Goal: Submit feedback/report problem

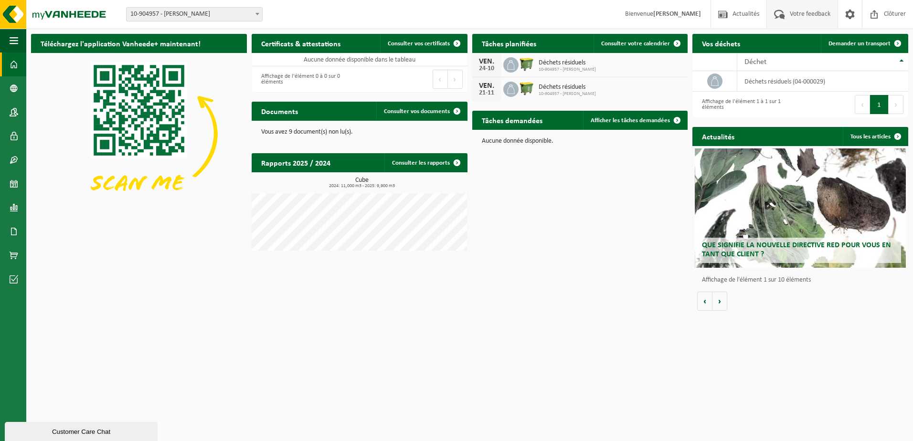
click at [794, 6] on span "Votre feedback" at bounding box center [809, 14] width 45 height 28
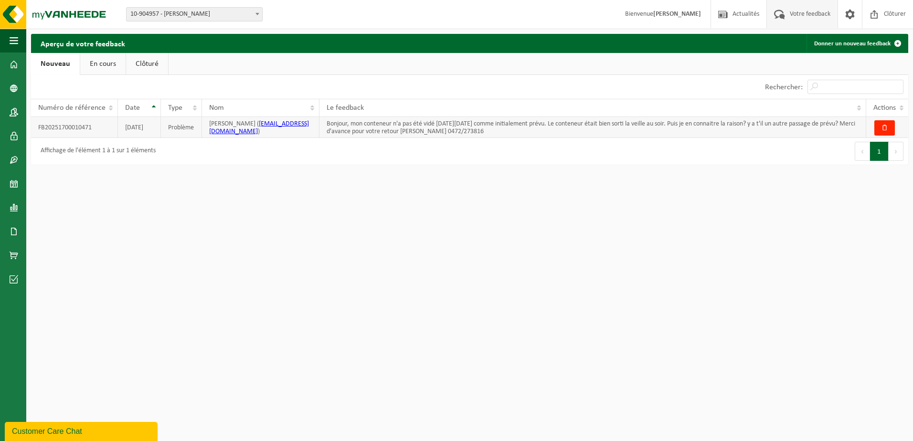
click at [52, 127] on td "FB20251700010471" at bounding box center [74, 127] width 87 height 21
click at [348, 120] on td "Bonjour, mon conteneur n'a pas été vidé [DATE][DATE] comme initialement prévu. …" at bounding box center [592, 127] width 547 height 21
